Goal: Transaction & Acquisition: Purchase product/service

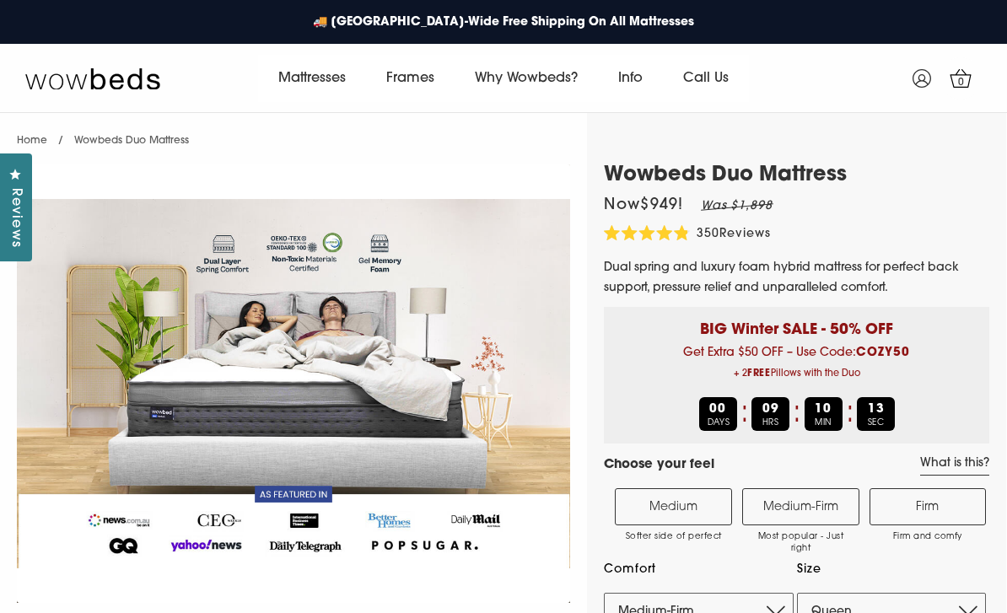
select select "Medium-Firm"
select select "Queen"
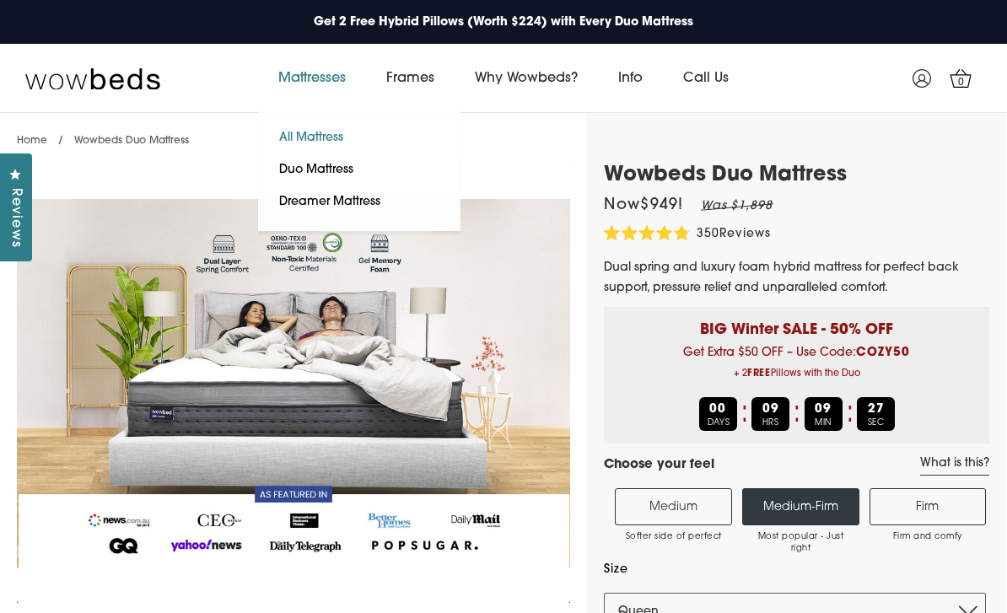
click at [304, 140] on link "All Mattress" at bounding box center [311, 138] width 106 height 32
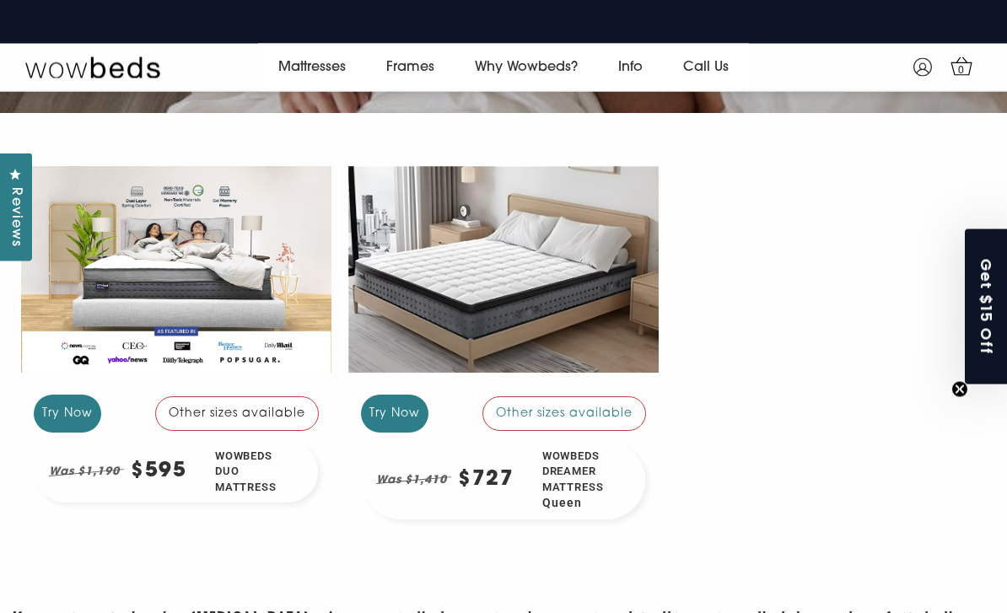
scroll to position [307, 0]
click at [241, 452] on div "Wowbeds Duo Mattress" at bounding box center [259, 472] width 117 height 62
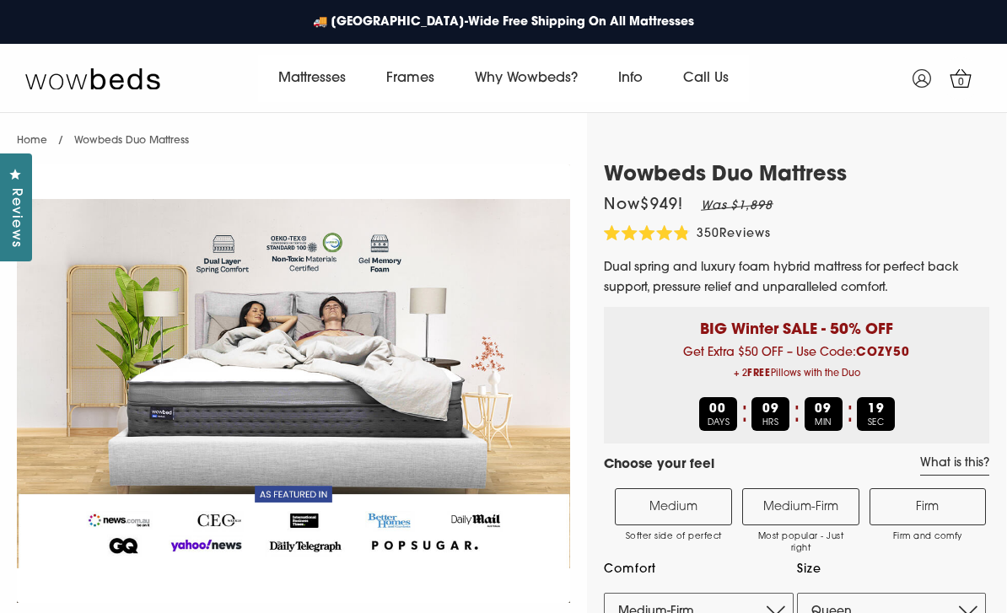
select select "Medium-Firm"
select select "Queen"
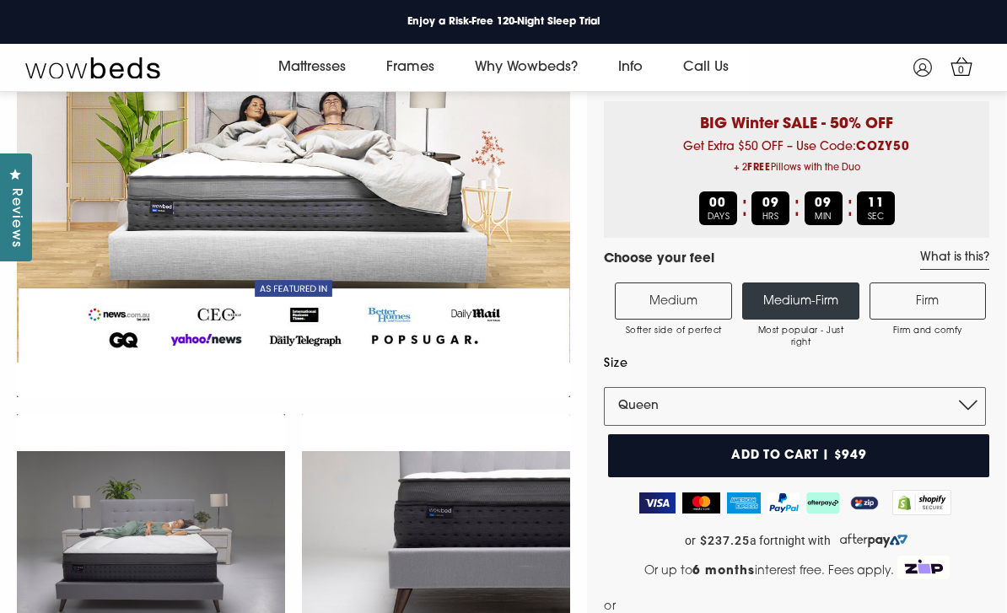
scroll to position [164, 0]
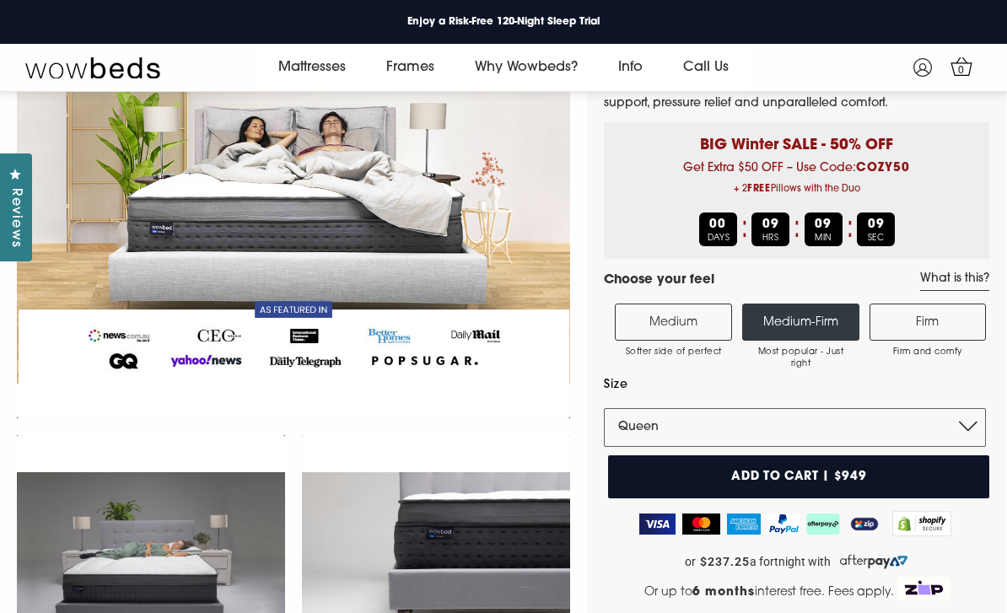
click at [919, 481] on button "Add to cart | $949" at bounding box center [798, 476] width 381 height 43
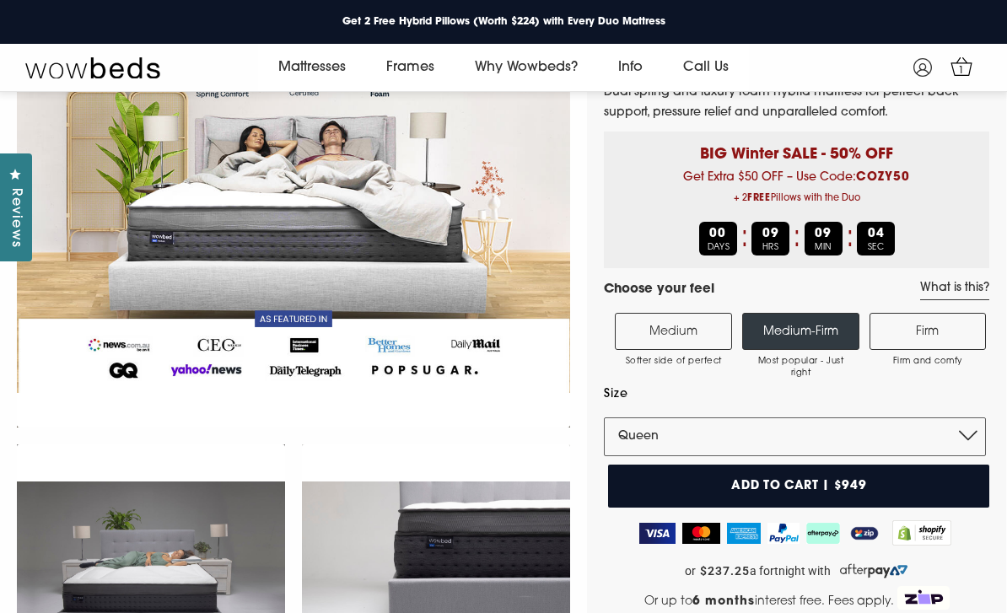
scroll to position [0, 0]
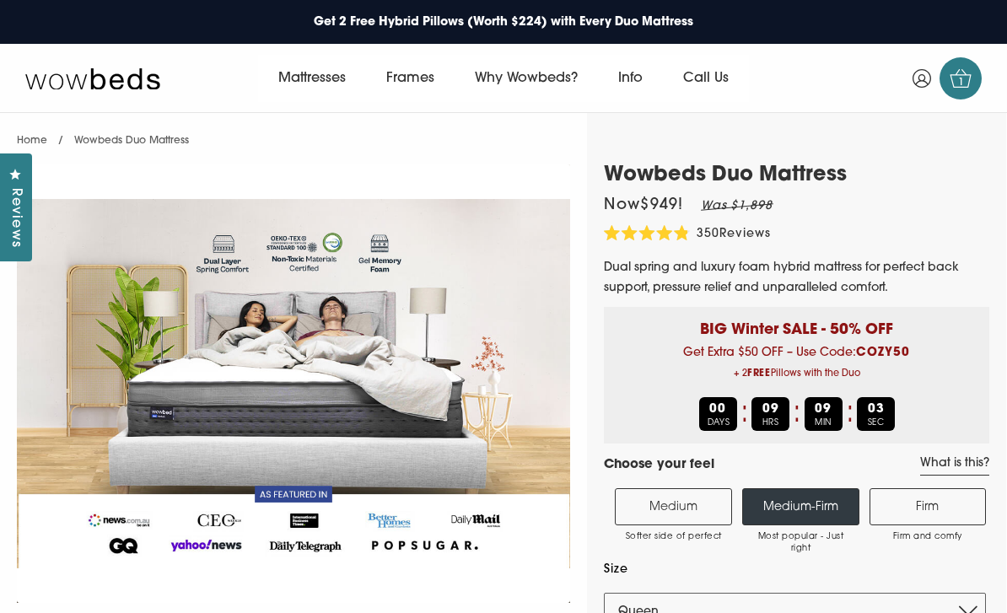
click at [964, 69] on icon at bounding box center [960, 78] width 22 height 19
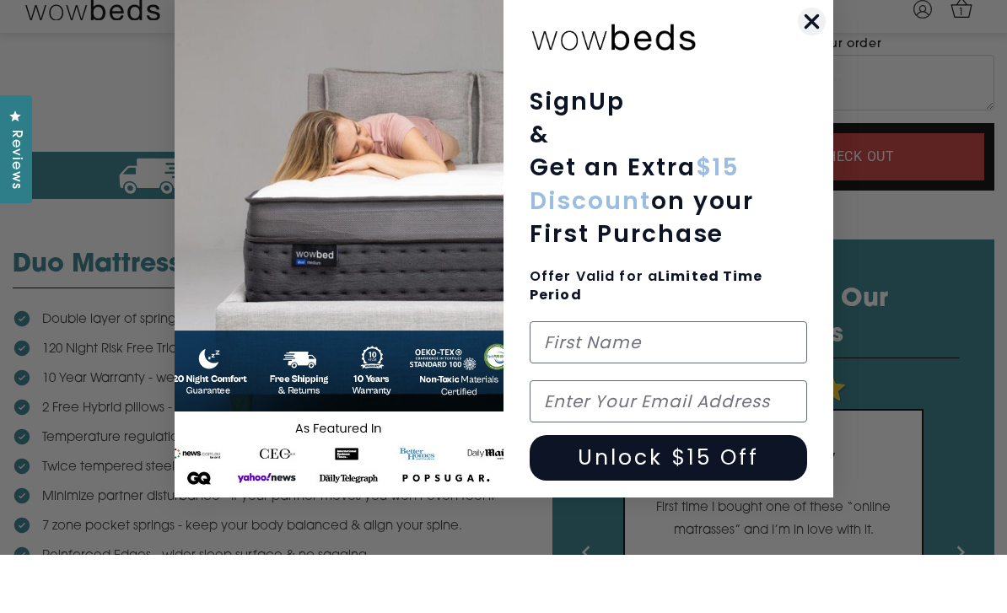
scroll to position [370, 0]
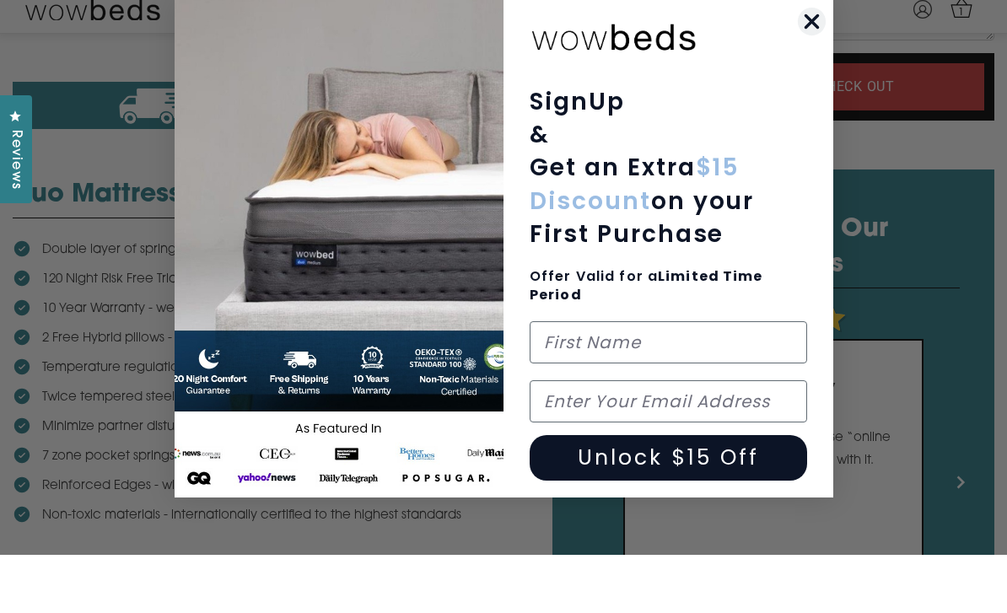
click at [815, 73] on icon "Close dialog" at bounding box center [811, 79] width 12 height 12
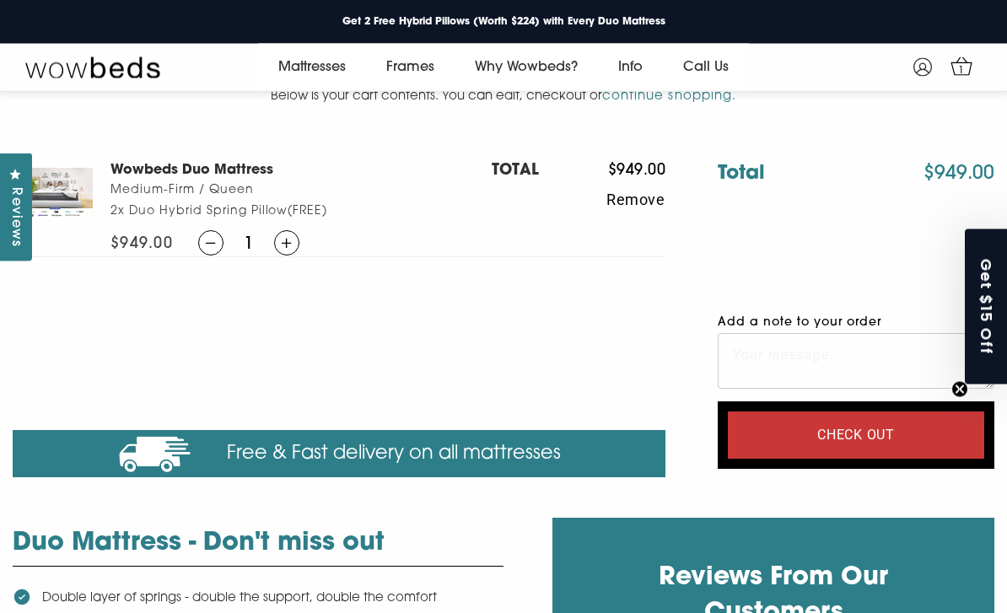
scroll to position [80, 0]
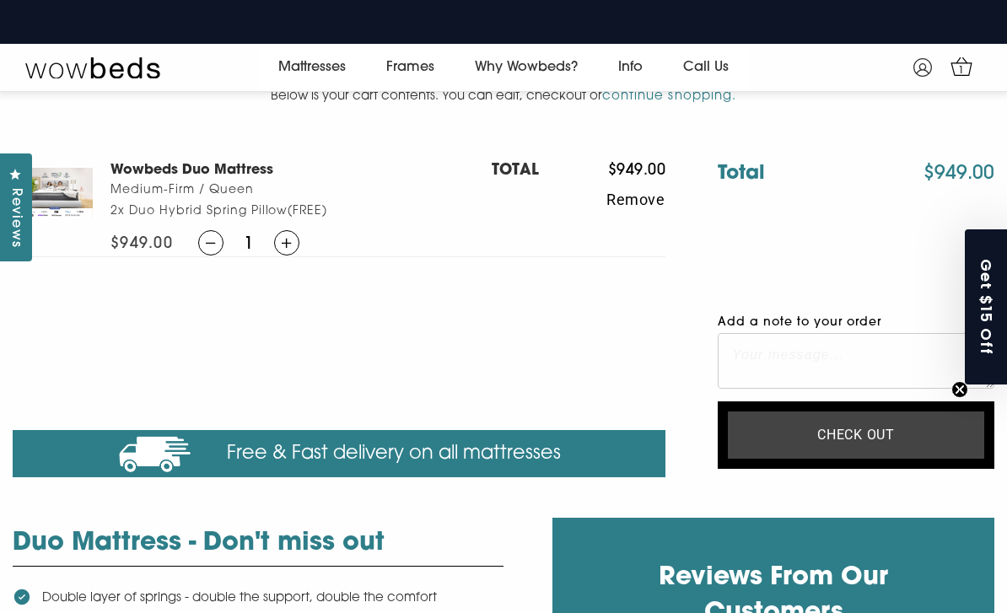
click at [777, 439] on input "Check out" at bounding box center [856, 434] width 256 height 47
